Goal: Task Accomplishment & Management: Use online tool/utility

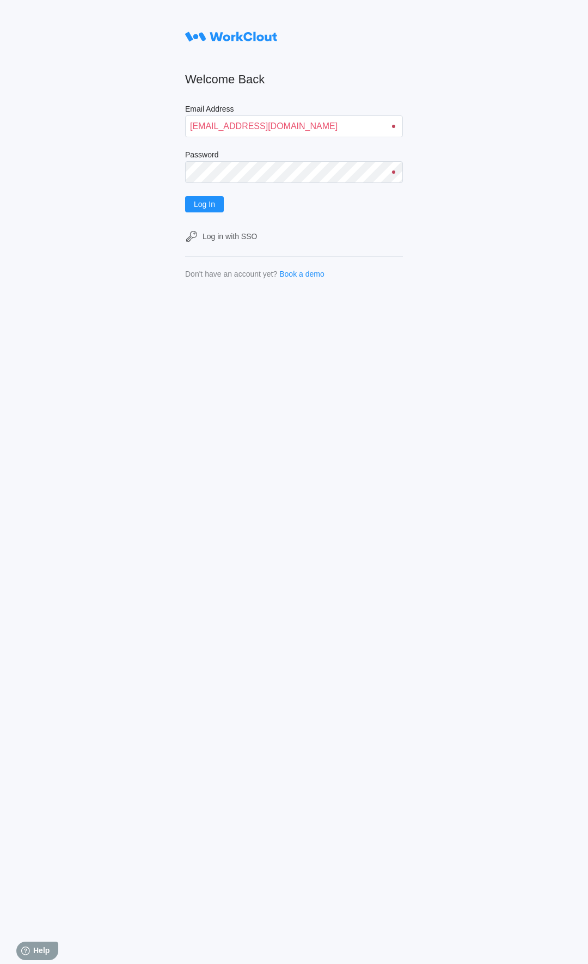
type input "[EMAIL_ADDRESS][DOMAIN_NAME]"
click at [210, 201] on span "Log In" at bounding box center [204, 204] width 21 height 8
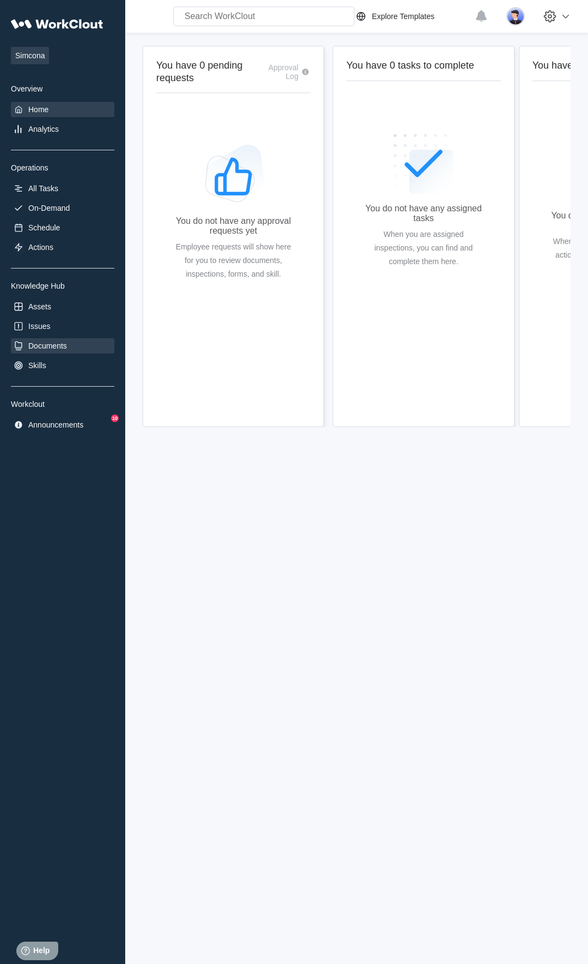
click at [64, 344] on div "Documents" at bounding box center [47, 345] width 39 height 9
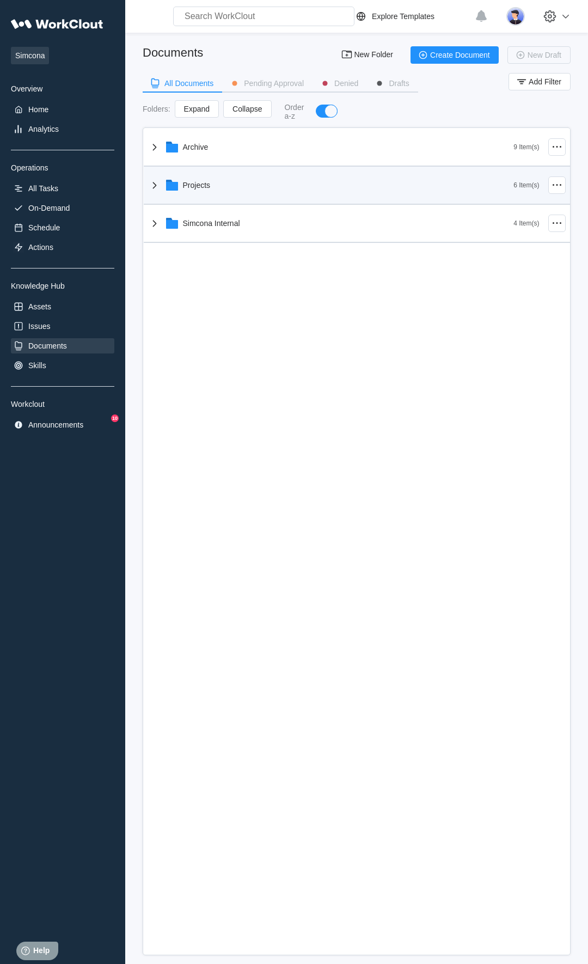
click at [195, 180] on div "Projects" at bounding box center [331, 185] width 366 height 28
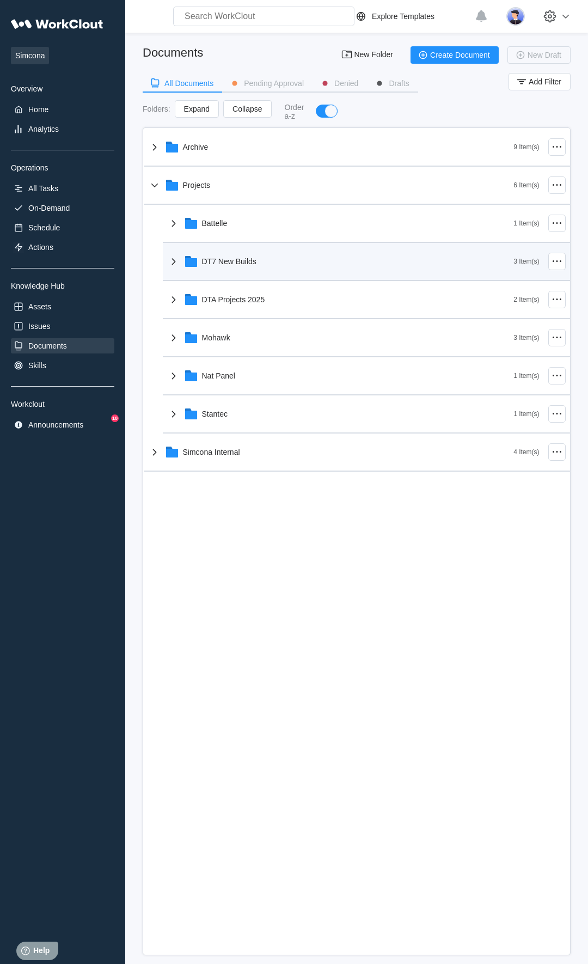
click at [211, 270] on div "DT7 New Builds" at bounding box center [340, 261] width 347 height 28
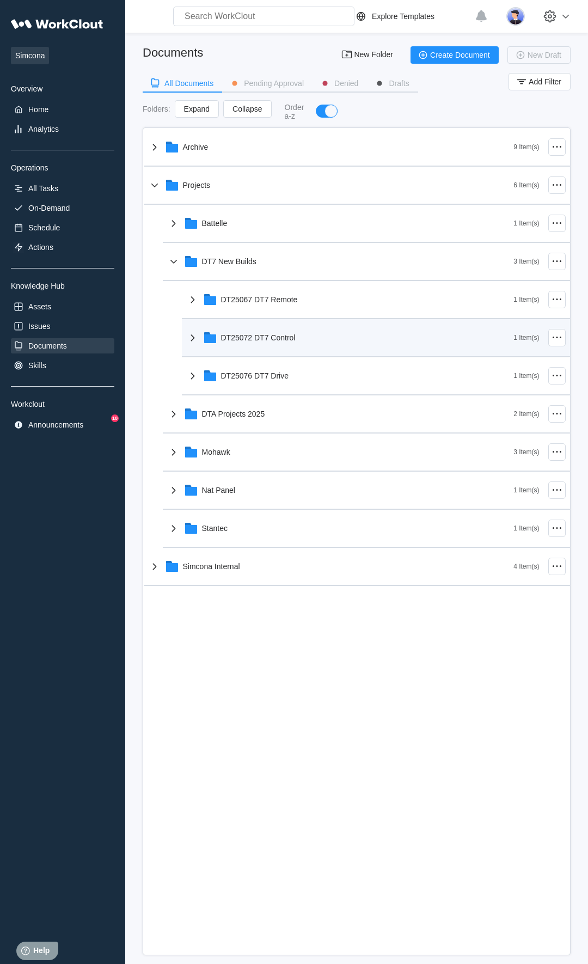
click at [227, 341] on div "DT25072 DT7 Control" at bounding box center [258, 337] width 75 height 9
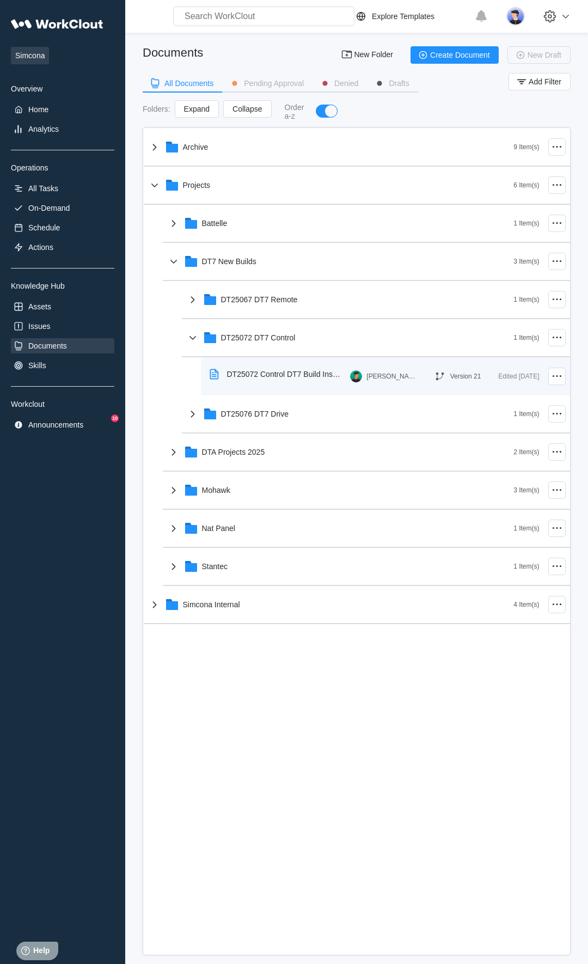
click at [243, 373] on div "DT25072 Control DT7 Build Instructions" at bounding box center [284, 374] width 115 height 9
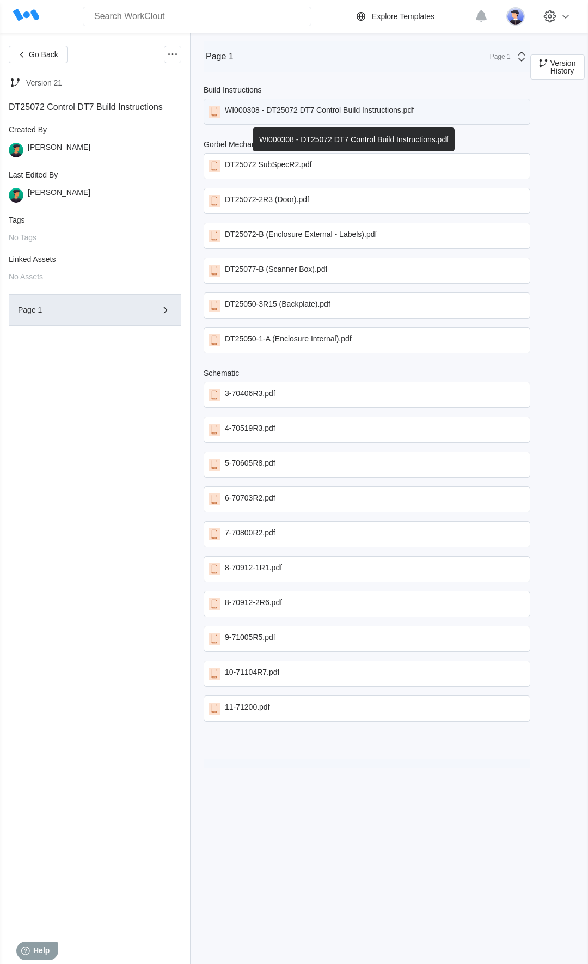
click at [366, 109] on div "WI000308 - DT25072 DT7 Control Build Instructions.pdf" at bounding box center [319, 112] width 189 height 12
